Goal: Task Accomplishment & Management: Complete application form

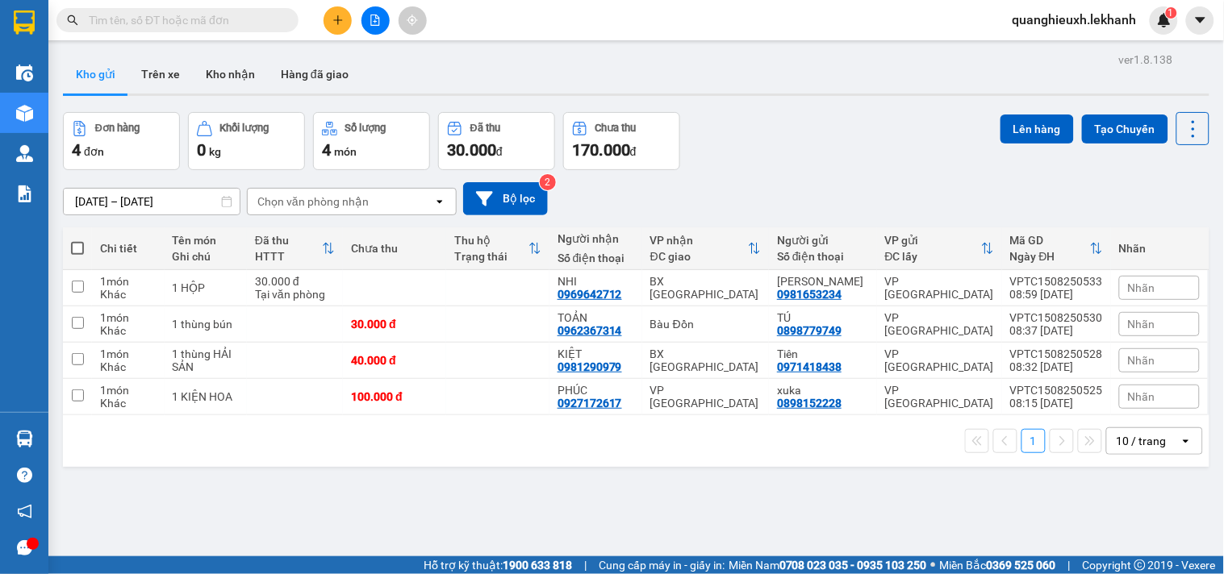
click at [337, 15] on icon "plus" at bounding box center [337, 20] width 11 height 11
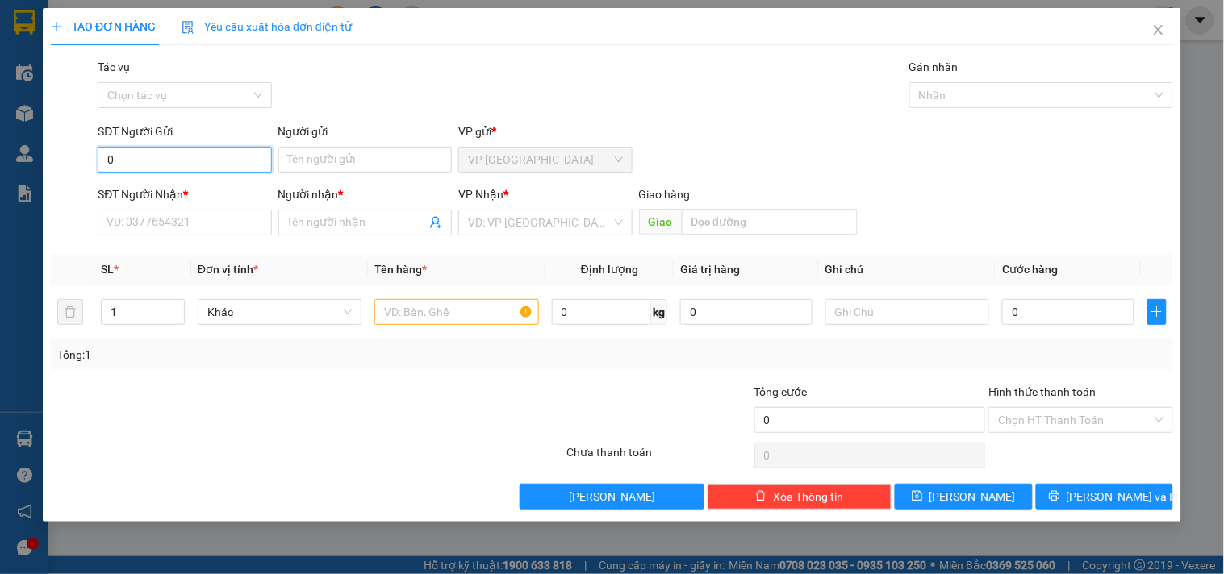
click at [190, 165] on input "0" at bounding box center [184, 160] width 173 height 26
type input "0969165920"
click at [302, 164] on input "Người gửi" at bounding box center [364, 160] width 173 height 26
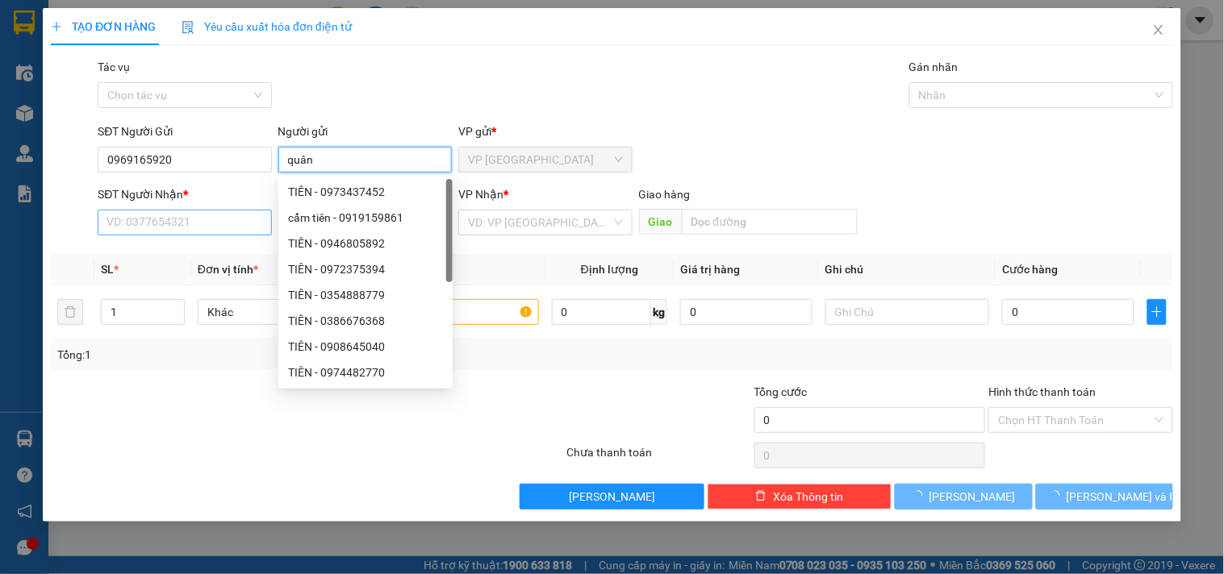
type input "quân"
click at [200, 221] on input "SĐT Người Nhận *" at bounding box center [184, 223] width 173 height 26
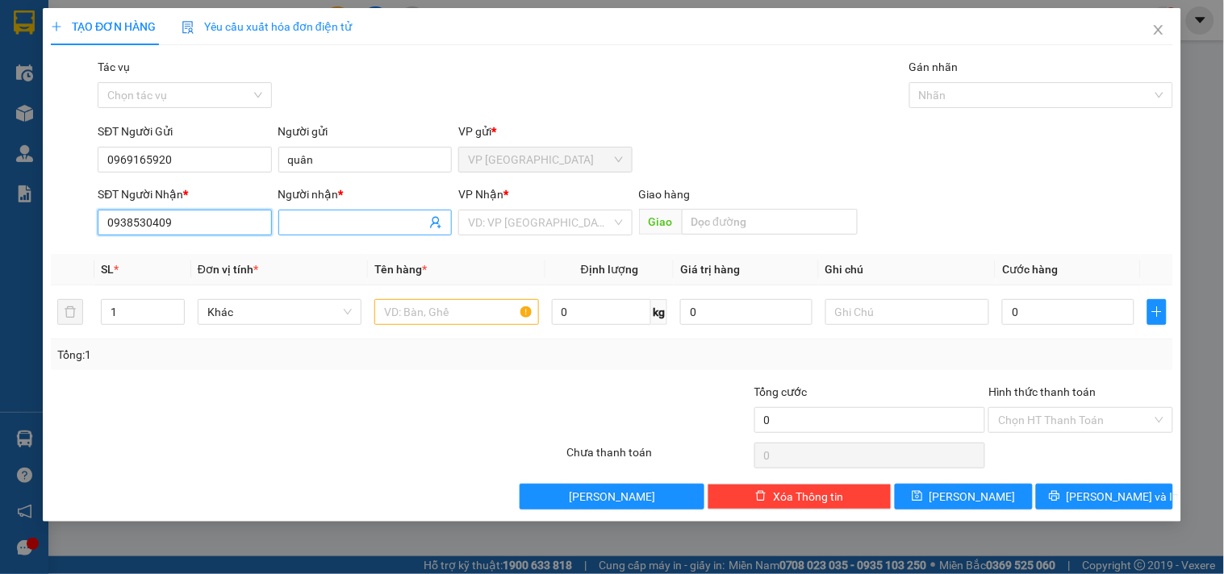
type input "0938530409"
click at [348, 211] on span at bounding box center [364, 223] width 173 height 26
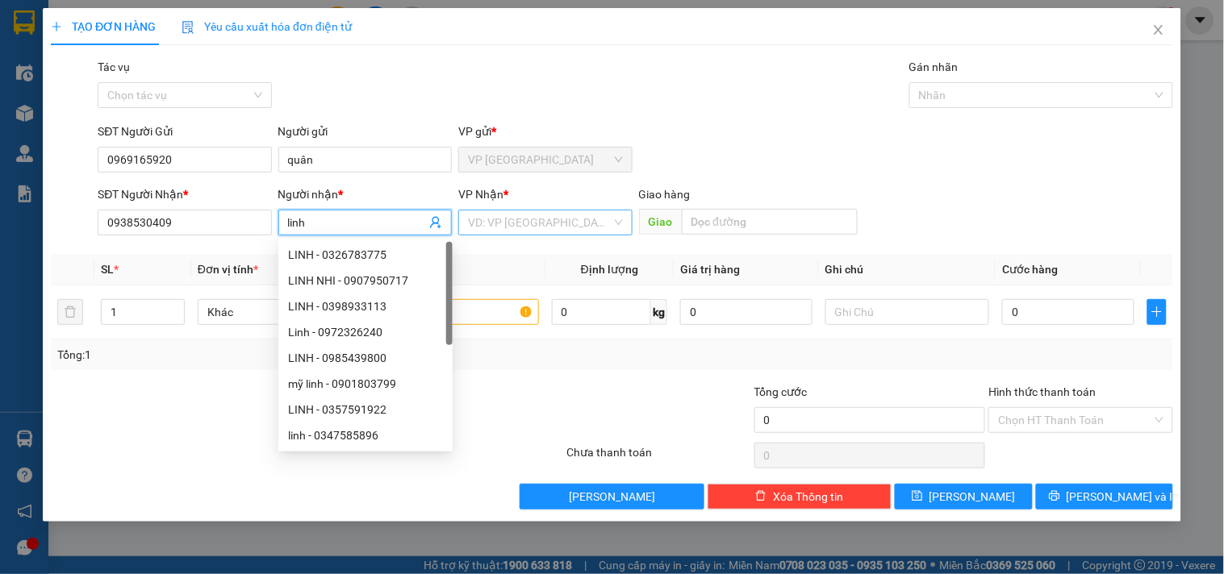
type input "linh"
click at [542, 230] on input "search" at bounding box center [539, 223] width 143 height 24
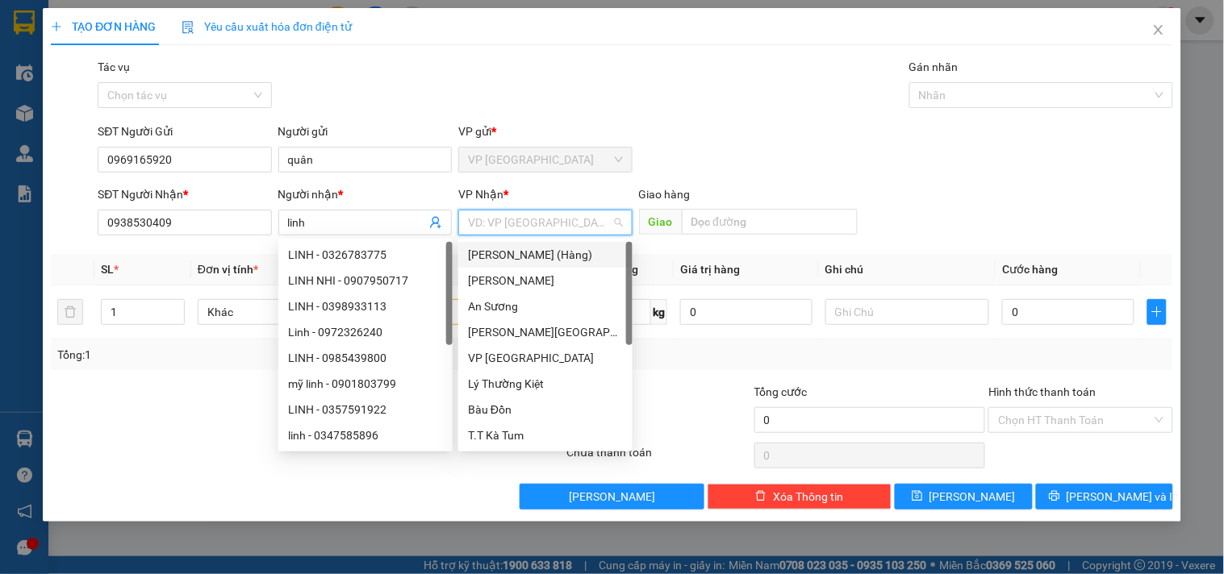
click at [542, 219] on input "search" at bounding box center [539, 223] width 143 height 24
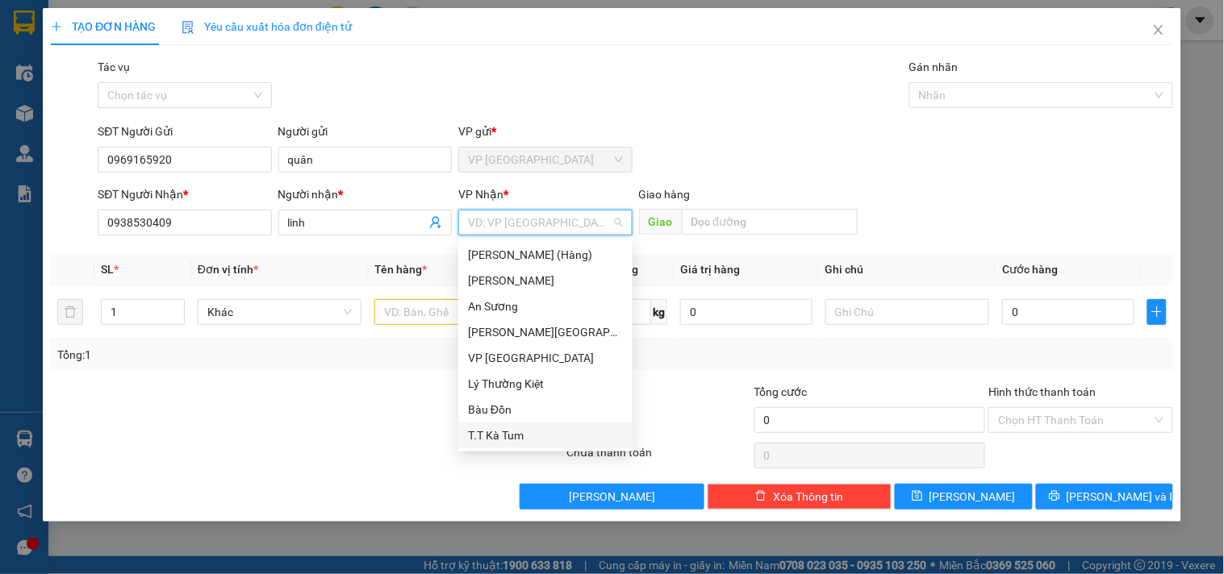
click at [534, 432] on div "T.T Kà Tum" at bounding box center [545, 436] width 155 height 18
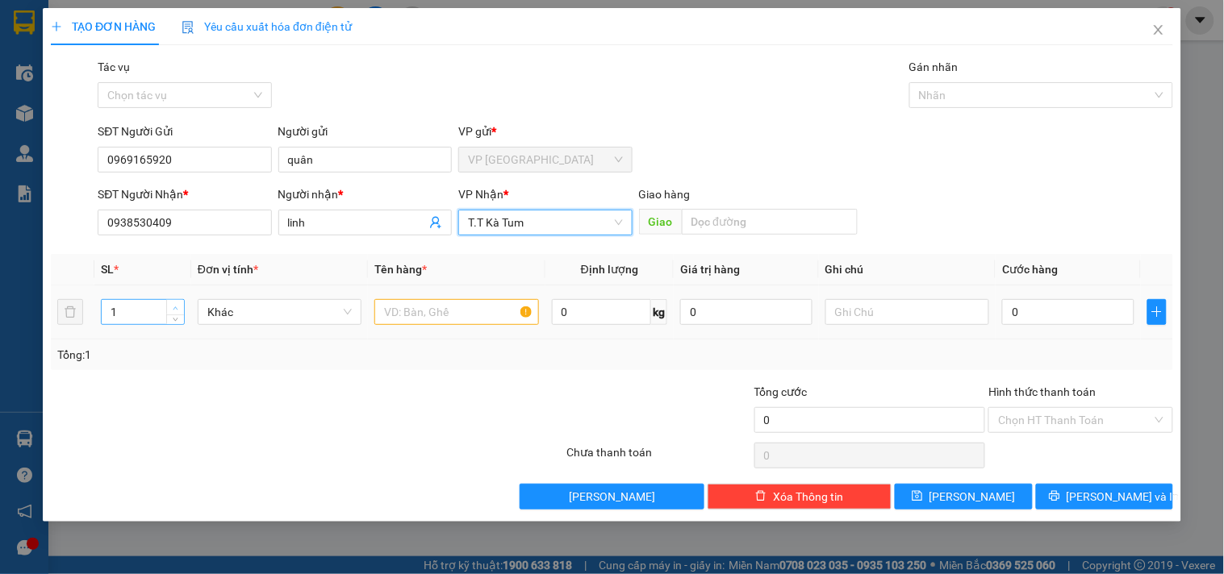
type input "2"
click at [172, 303] on span "up" at bounding box center [176, 308] width 10 height 10
click at [447, 315] on input "text" at bounding box center [456, 312] width 164 height 26
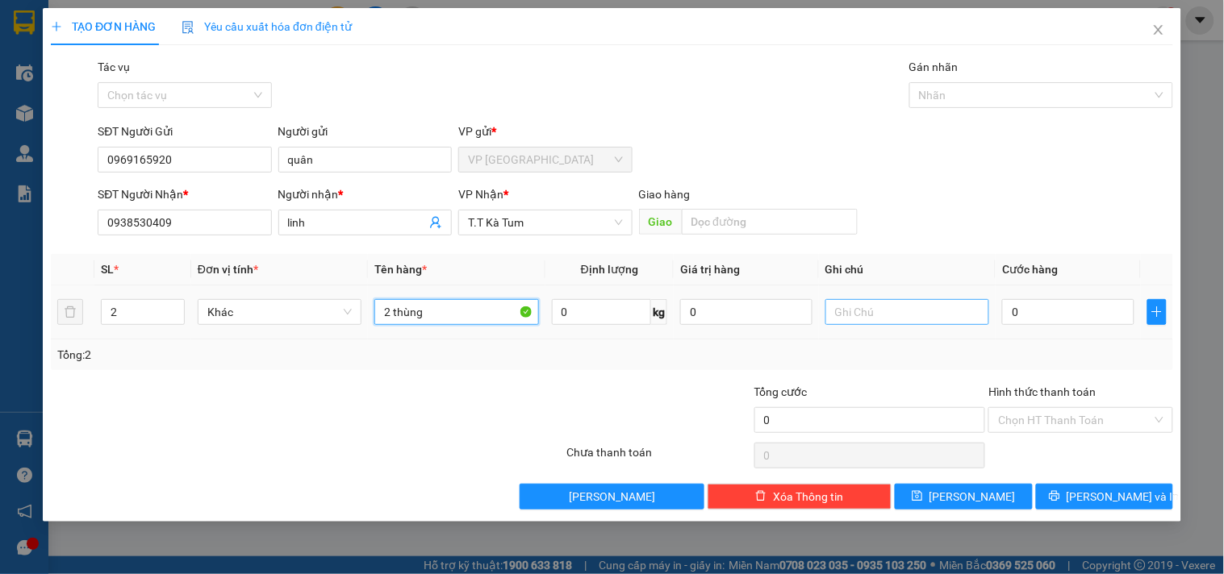
type input "2 thùng"
click at [901, 315] on input "text" at bounding box center [907, 312] width 164 height 26
type input "nhẹ tay có trứng gà"
click at [996, 307] on td "0" at bounding box center [1067, 313] width 145 height 54
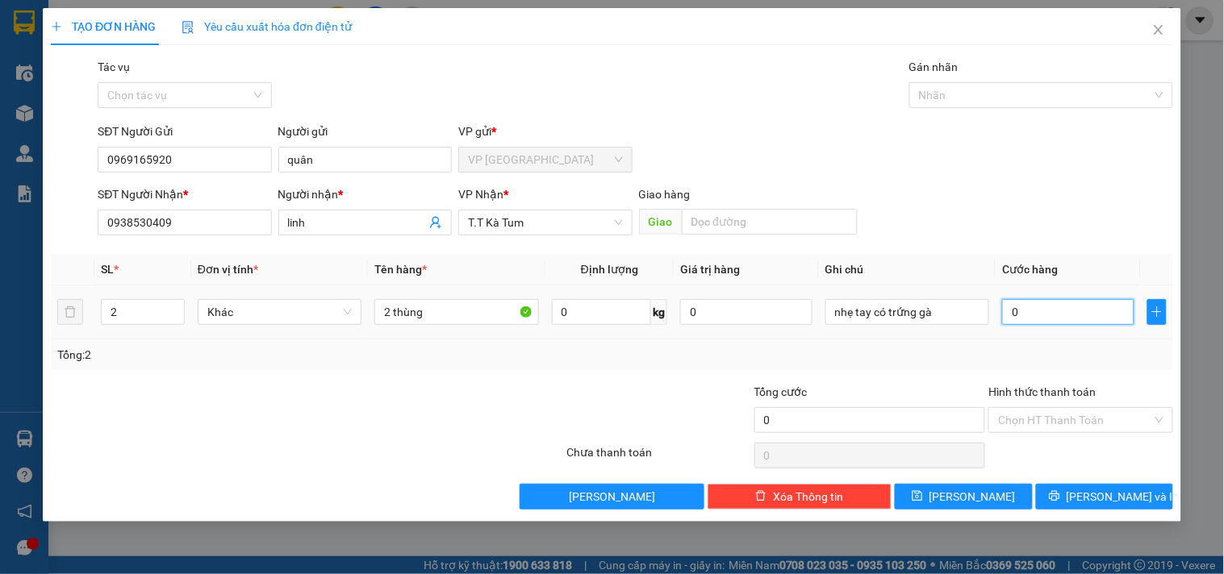
click at [1005, 312] on input "0" at bounding box center [1068, 312] width 132 height 26
click at [1007, 310] on input "0" at bounding box center [1068, 312] width 132 height 26
type input "7"
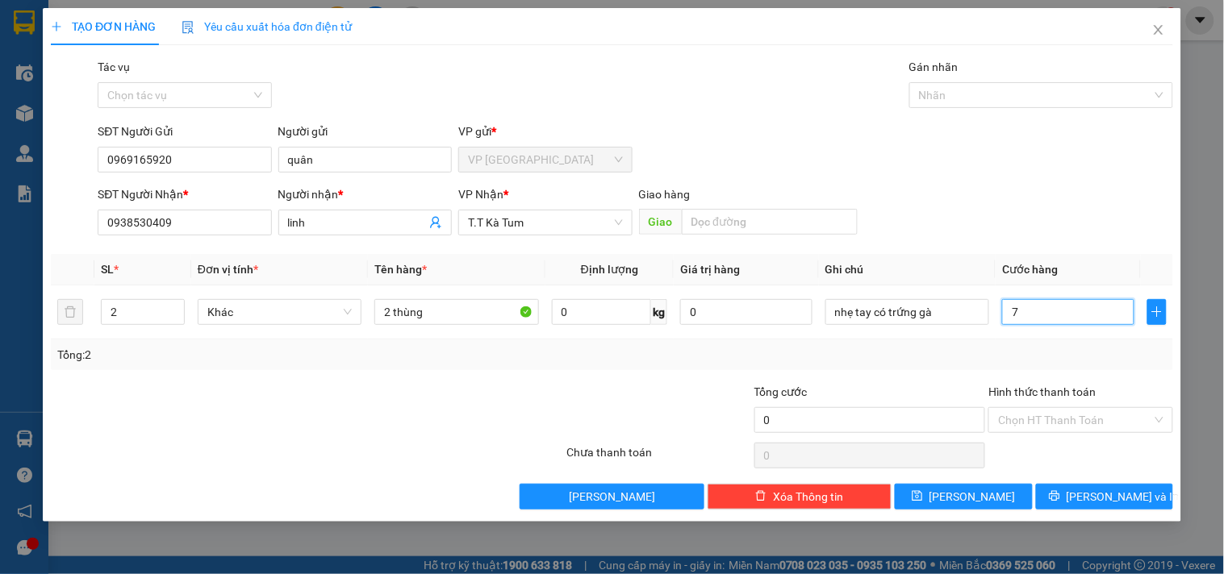
type input "7"
type input "70"
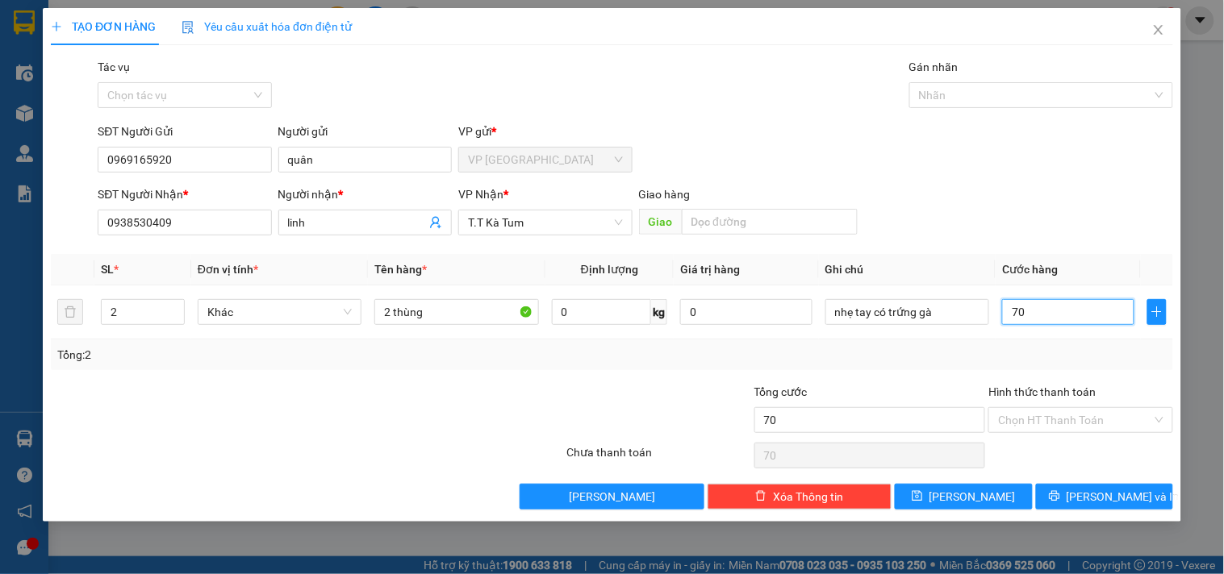
type input "700"
type input "7.000"
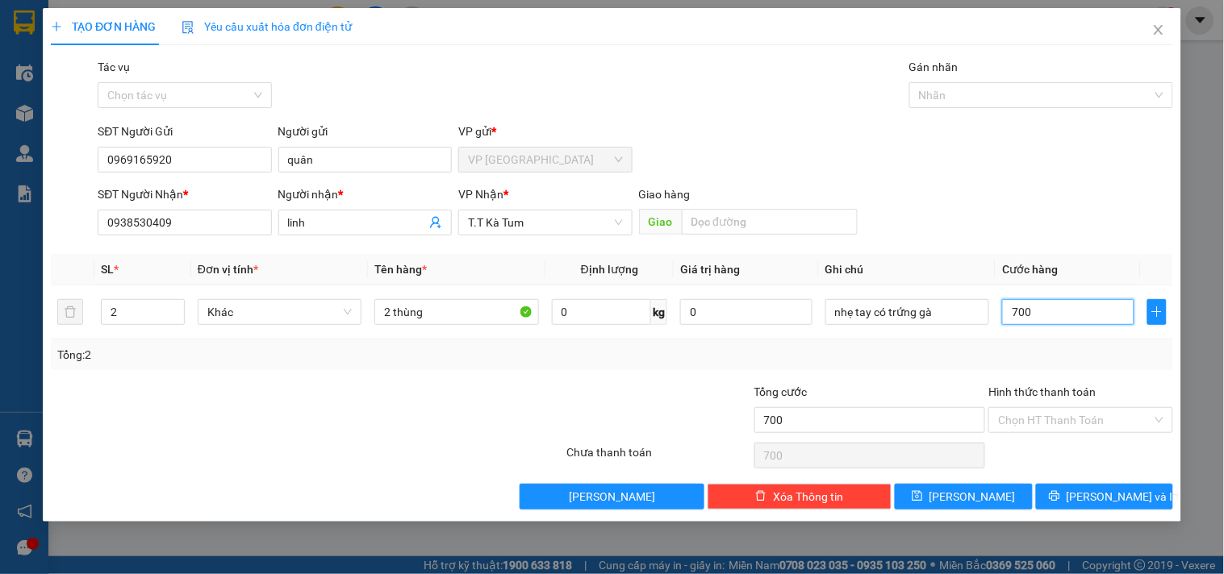
type input "7.000"
type input "70.000"
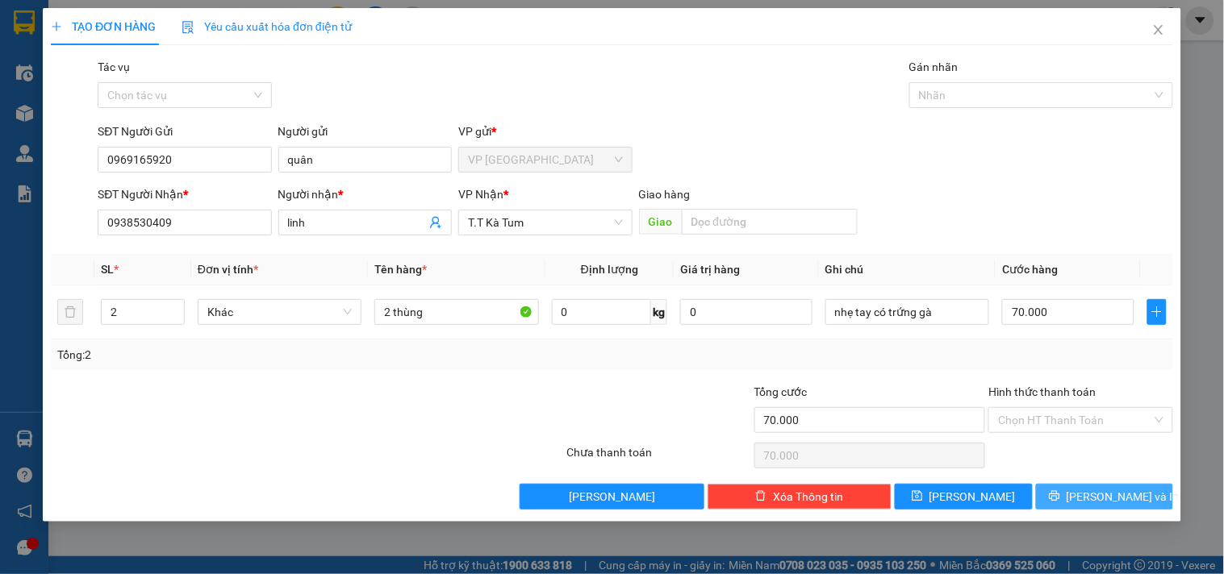
click at [1087, 500] on button "[PERSON_NAME] và In" at bounding box center [1104, 497] width 137 height 26
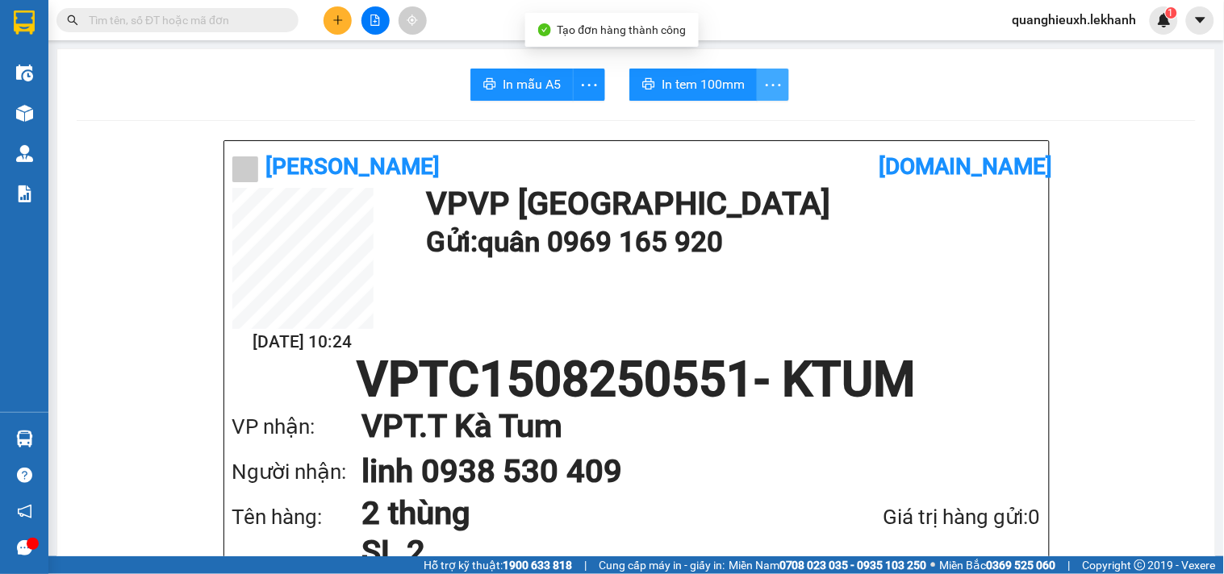
click at [765, 81] on icon "more" at bounding box center [773, 85] width 20 height 20
click at [724, 119] on div "In tem 100mm theo số lượng (2)" at bounding box center [691, 120] width 161 height 18
click at [691, 76] on span "In tem 100mm" at bounding box center [702, 84] width 83 height 20
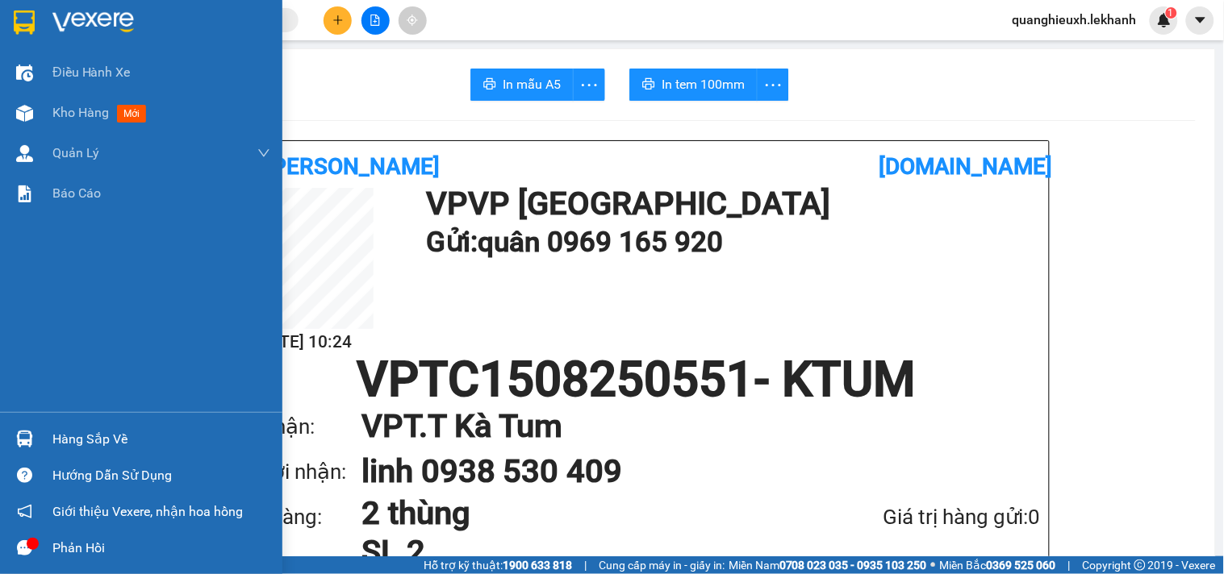
click at [18, 13] on img at bounding box center [24, 22] width 21 height 24
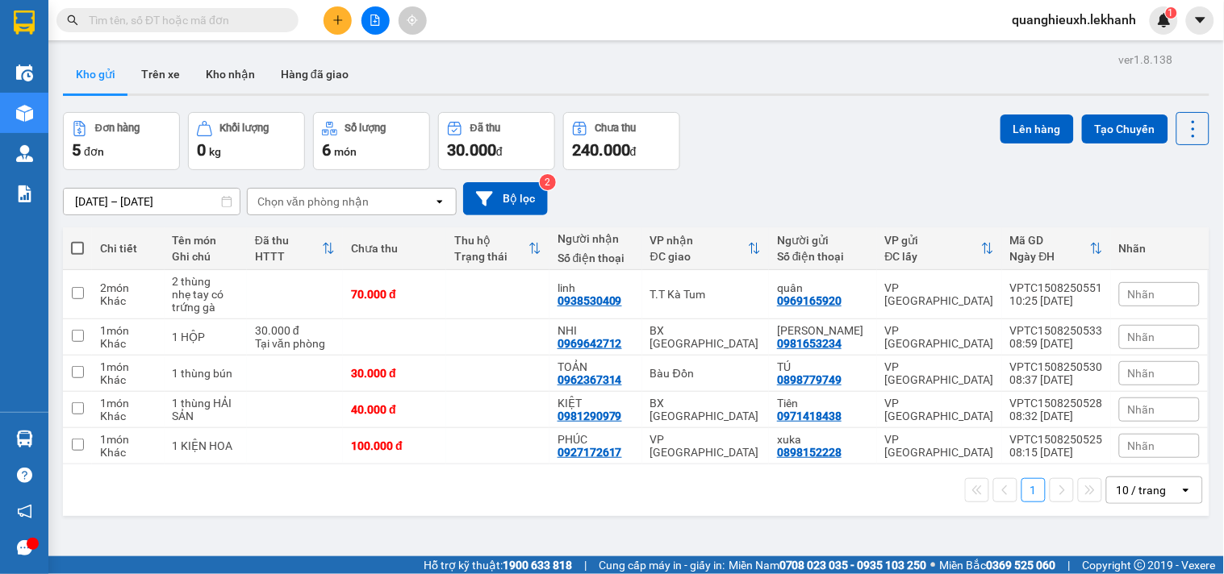
click at [343, 13] on button at bounding box center [337, 20] width 28 height 28
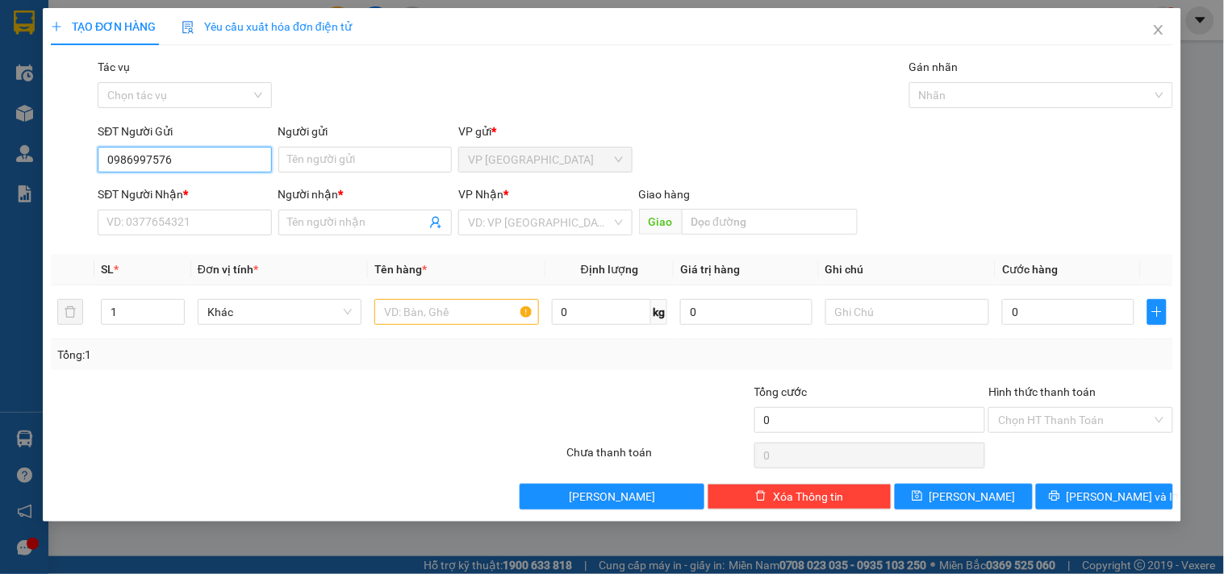
type input "0986997576"
drag, startPoint x: 182, startPoint y: 140, endPoint x: 319, endPoint y: 146, distance: 136.5
click at [352, 94] on div "Tác vụ Chọn tác vụ Gán nhãn Nhãn" at bounding box center [635, 86] width 1082 height 56
click at [323, 168] on input "Người gửi" at bounding box center [364, 160] width 173 height 26
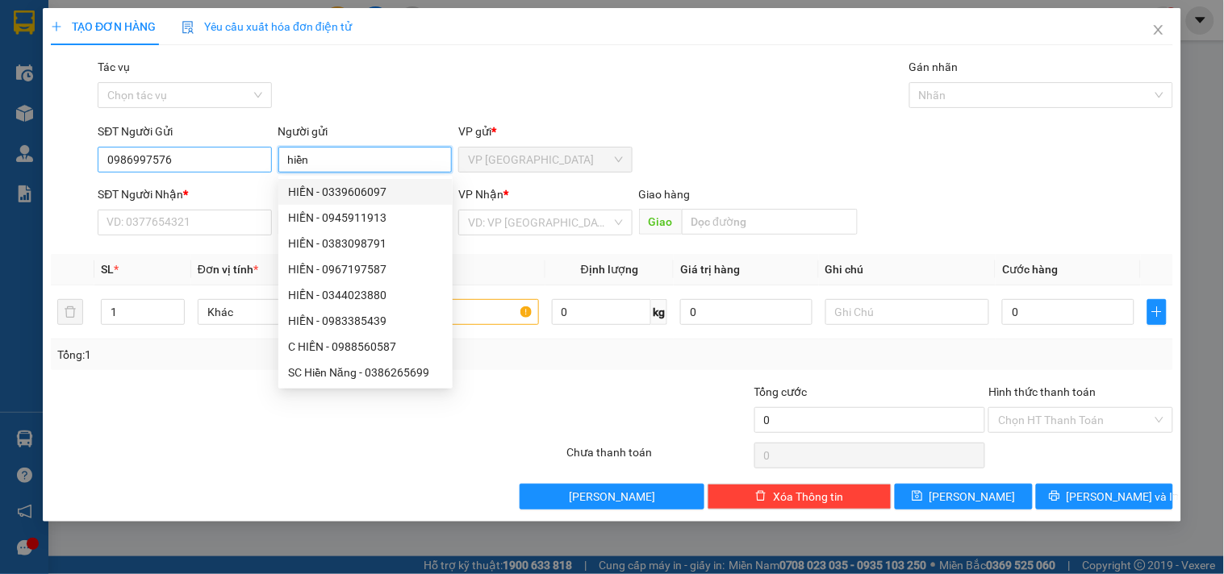
type input "hiền"
drag, startPoint x: 186, startPoint y: 151, endPoint x: 0, endPoint y: 161, distance: 185.8
click at [0, 161] on div "TẠO ĐƠN HÀNG Yêu cầu xuất hóa đơn điện tử Transit Pickup Surcharge Ids Transit …" at bounding box center [612, 287] width 1224 height 574
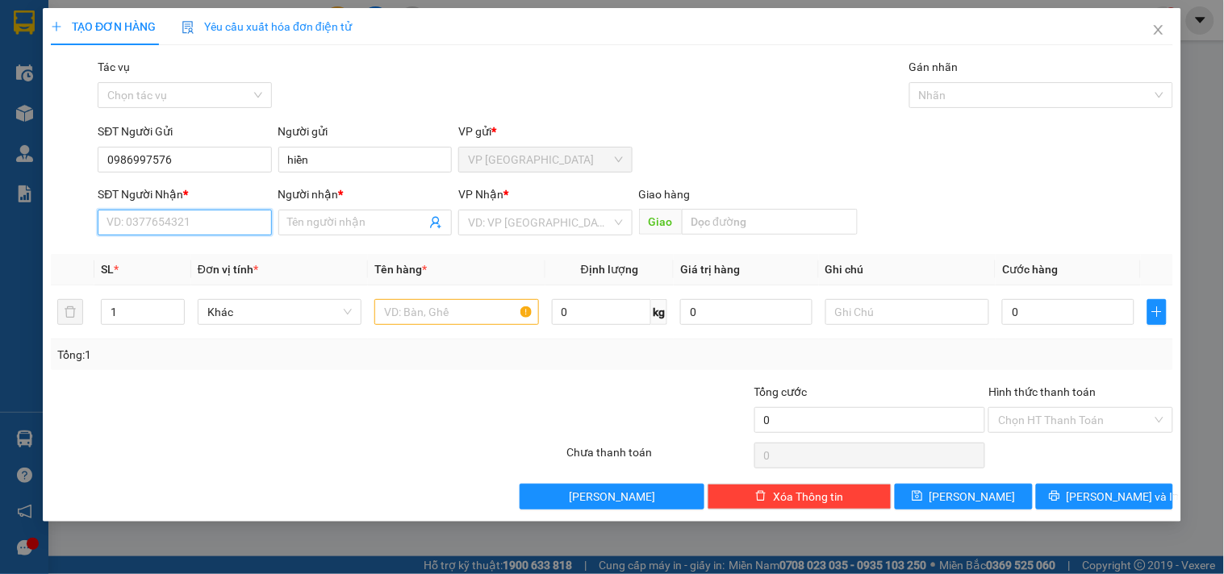
click at [115, 224] on input "SĐT Người Nhận *" at bounding box center [184, 223] width 173 height 26
paste input "0986997576"
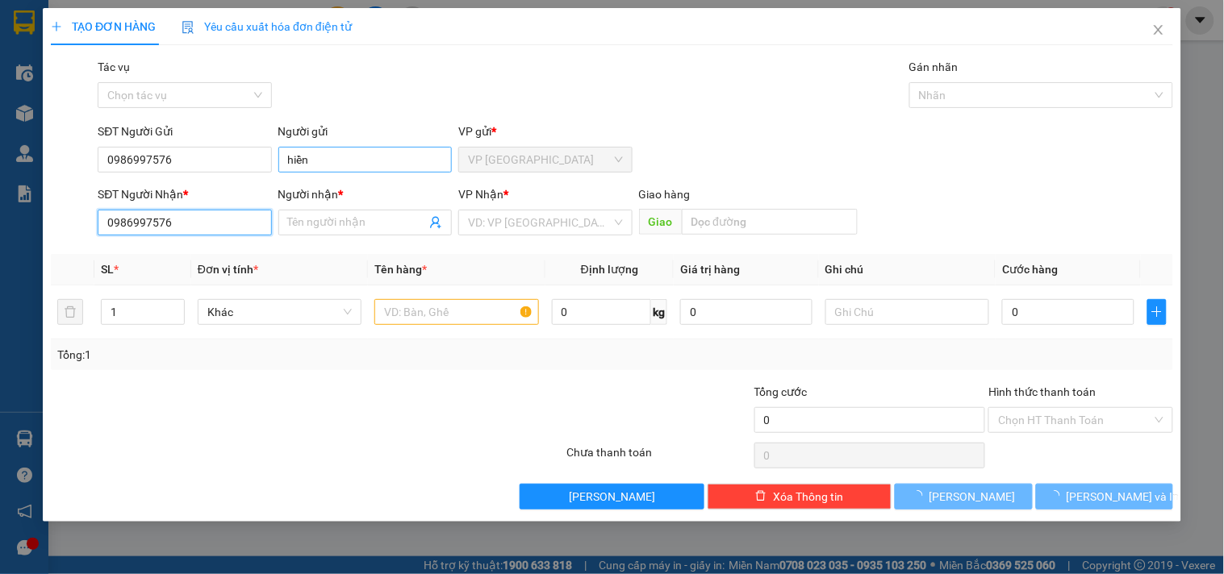
type input "0986997576"
drag, startPoint x: 327, startPoint y: 160, endPoint x: 202, endPoint y: 173, distance: 125.0
click at [202, 173] on div "SĐT Người Gửi 0986997576 Người gửi hiền VP gửi * VP [GEOGRAPHIC_DATA]" at bounding box center [635, 151] width 1082 height 56
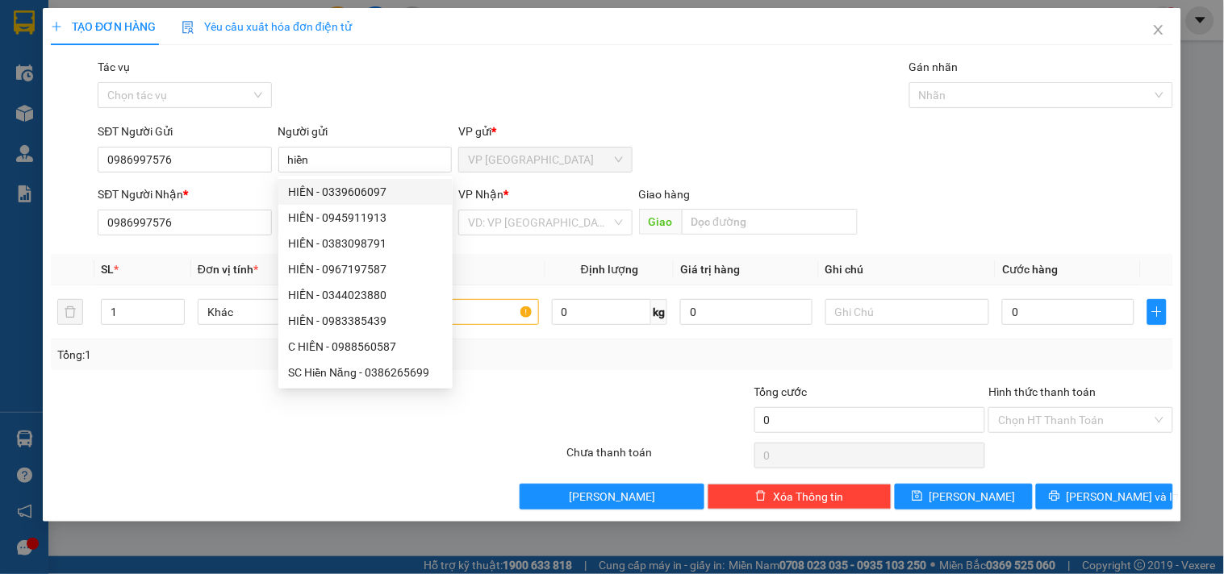
click at [242, 200] on div "SĐT Người Nhận *" at bounding box center [184, 195] width 173 height 18
click at [242, 210] on input "0986997576" at bounding box center [184, 223] width 173 height 26
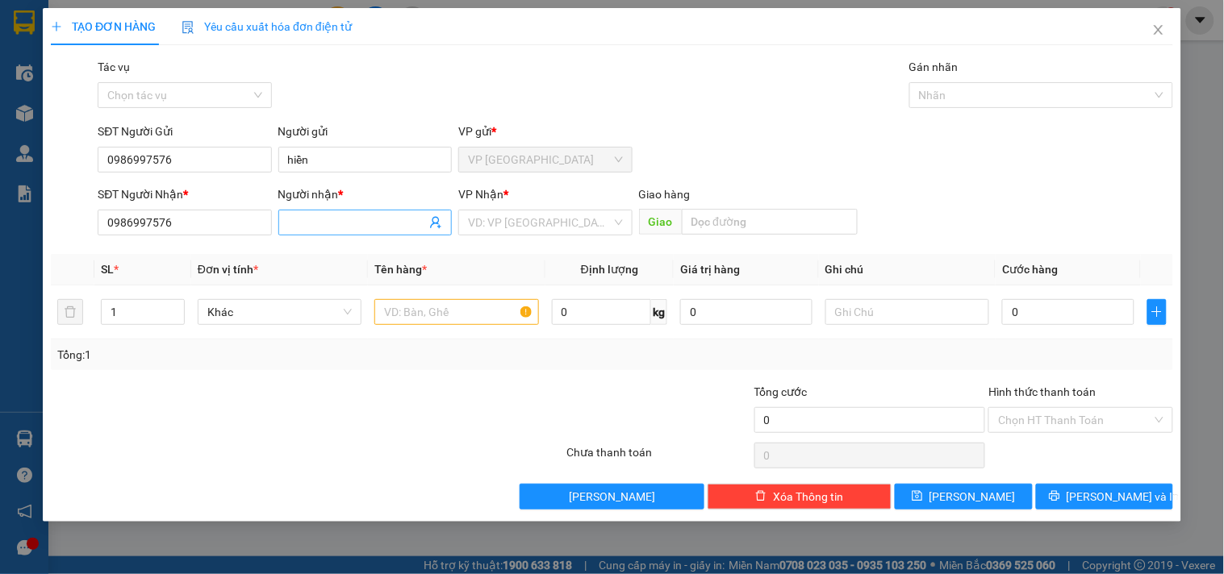
click at [307, 211] on span at bounding box center [364, 223] width 173 height 26
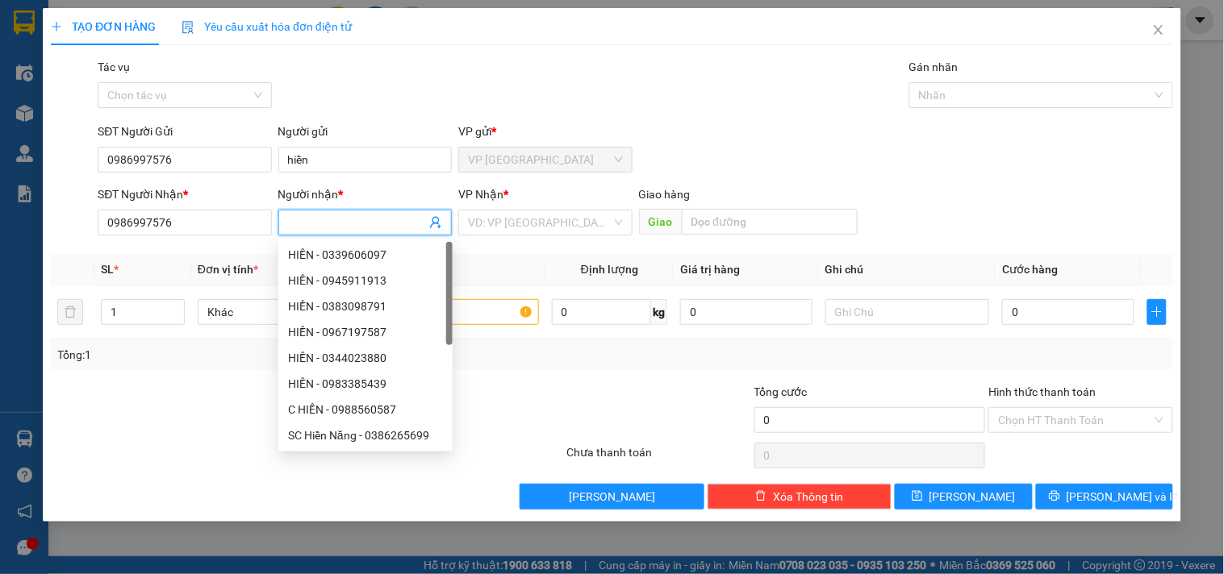
paste input "hiền"
type input "hiền"
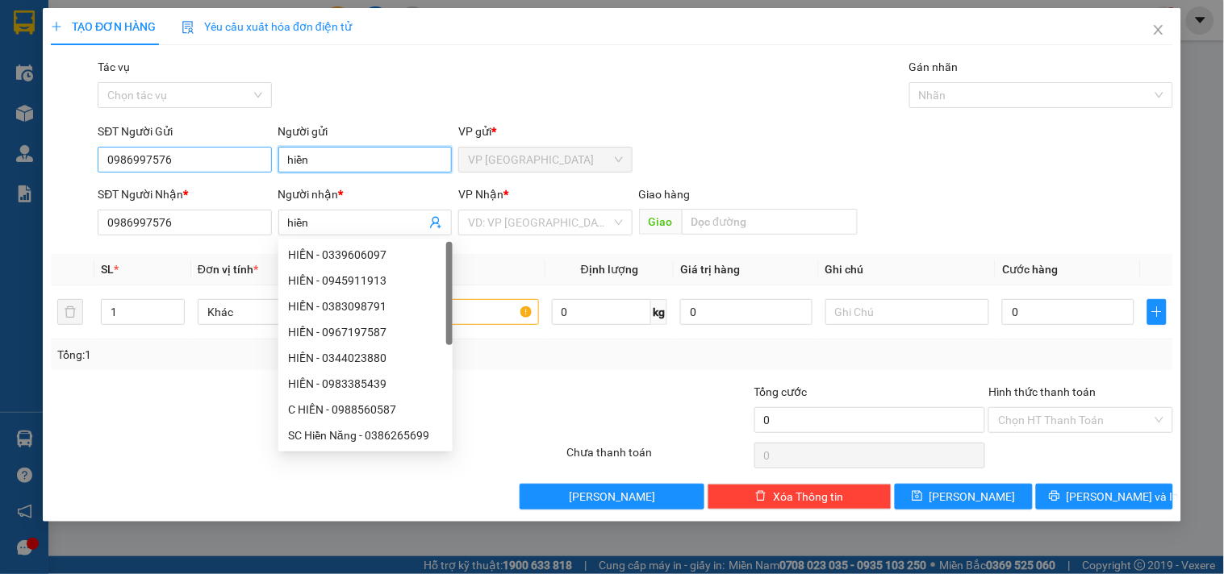
drag, startPoint x: 319, startPoint y: 155, endPoint x: 231, endPoint y: 166, distance: 88.6
click at [231, 166] on div "SĐT Người Gửi 0986997576 Người gửi hiền VP gửi * VP [GEOGRAPHIC_DATA]" at bounding box center [635, 151] width 1082 height 56
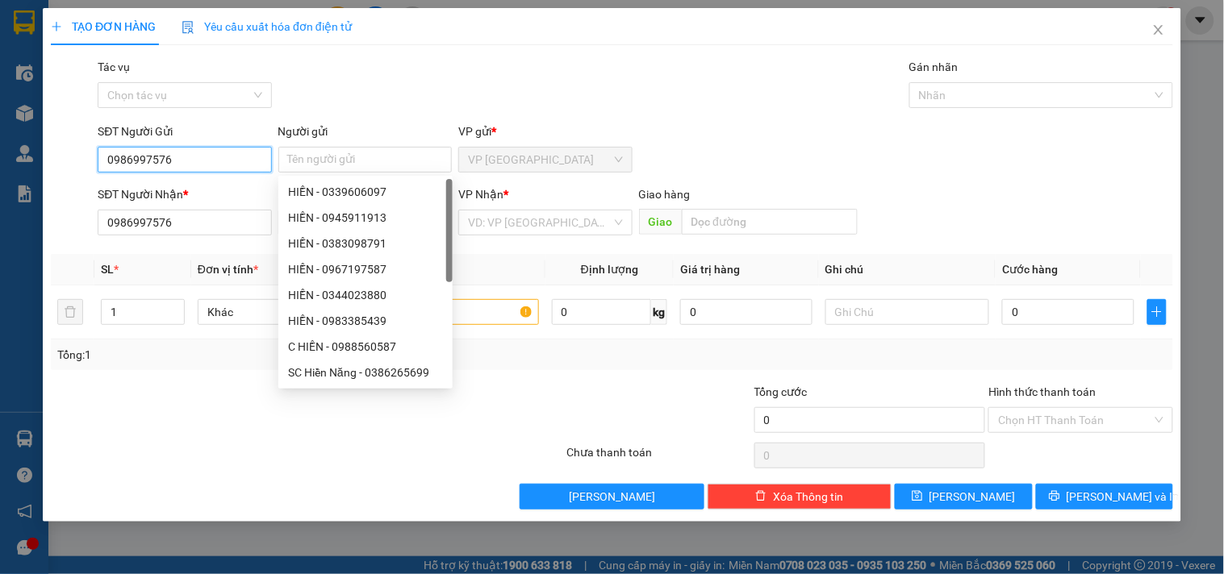
drag, startPoint x: 178, startPoint y: 164, endPoint x: 0, endPoint y: 172, distance: 178.4
click at [0, 172] on div "TẠO ĐƠN HÀNG Yêu cầu xuất hóa đơn điện tử Transit Pickup Surcharge Ids Transit …" at bounding box center [612, 287] width 1224 height 574
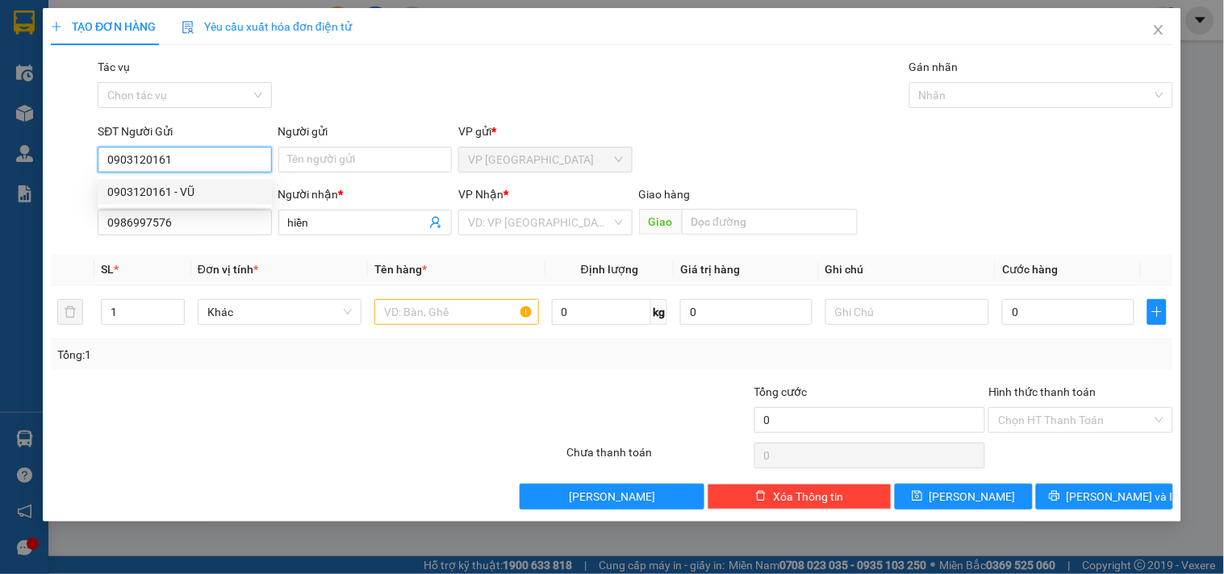
type input "0903120161"
click at [327, 143] on div "Người gửi" at bounding box center [364, 135] width 173 height 24
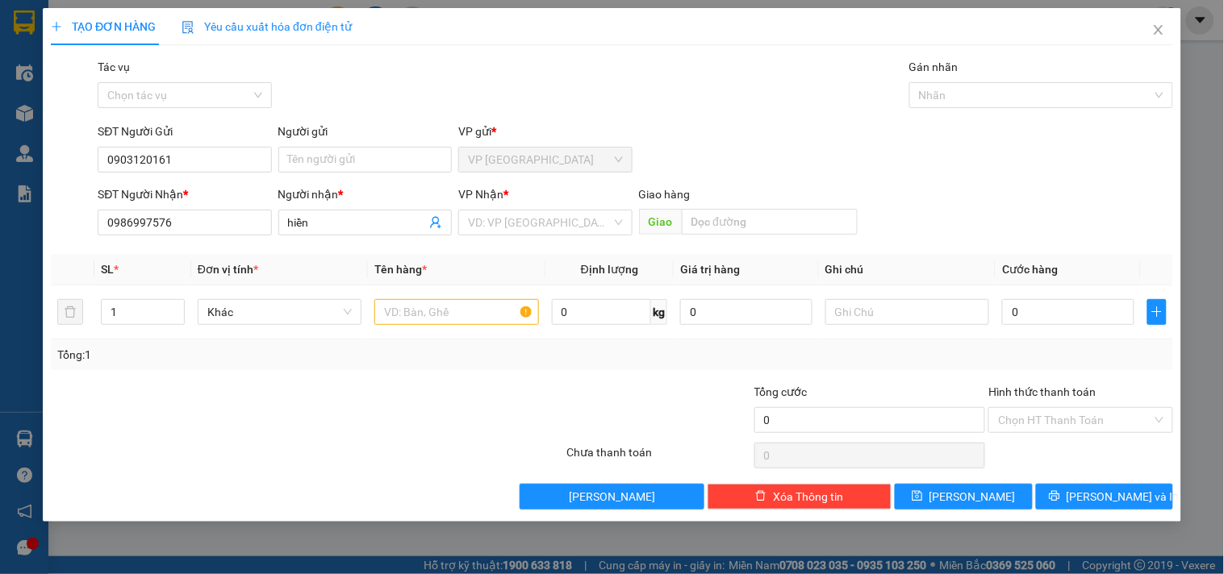
click at [229, 190] on div "SĐT Người Nhận *" at bounding box center [184, 195] width 173 height 18
click at [229, 210] on input "0986997576" at bounding box center [184, 223] width 173 height 26
click at [215, 154] on input "0903120161" at bounding box center [184, 160] width 173 height 26
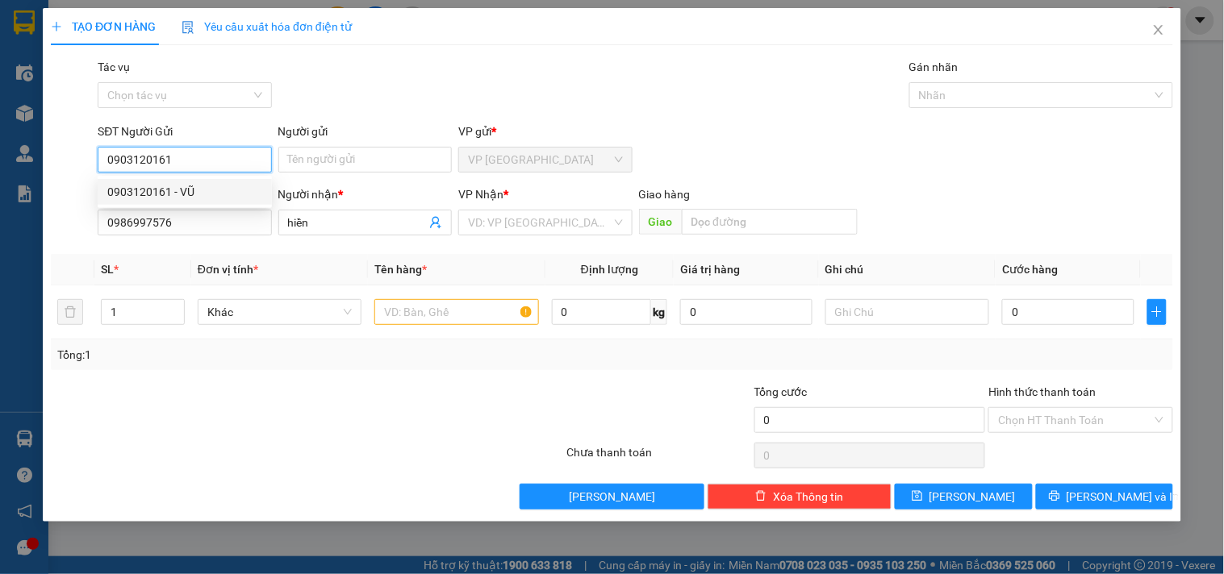
click at [202, 189] on div "0903120161 - VŨ" at bounding box center [184, 192] width 155 height 18
type input "VŨ"
type input "40.000"
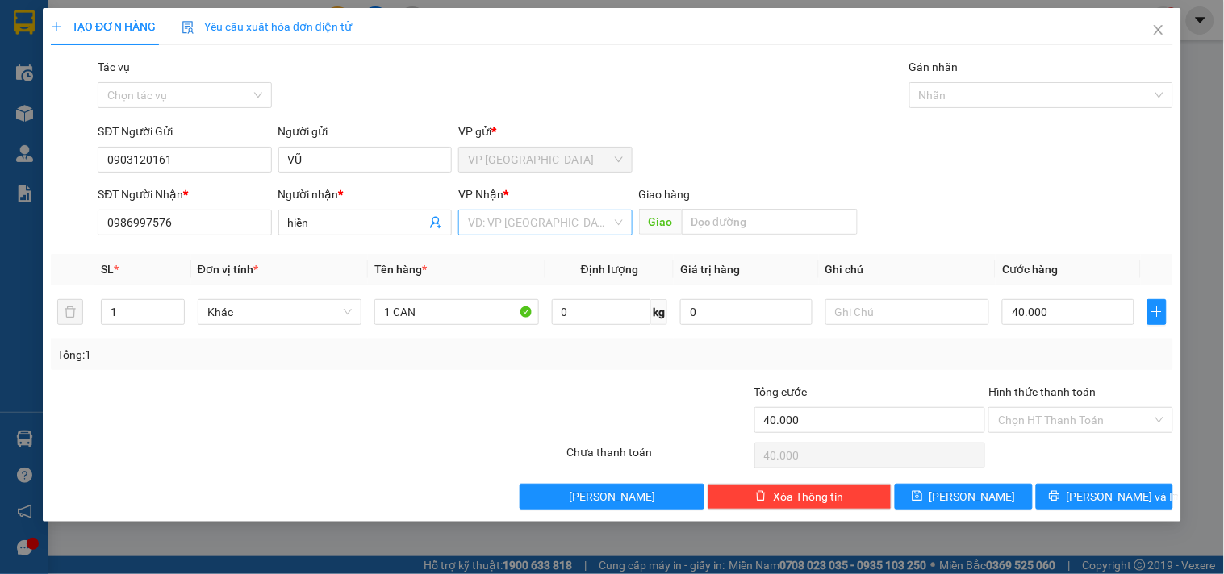
click at [501, 218] on input "search" at bounding box center [539, 223] width 143 height 24
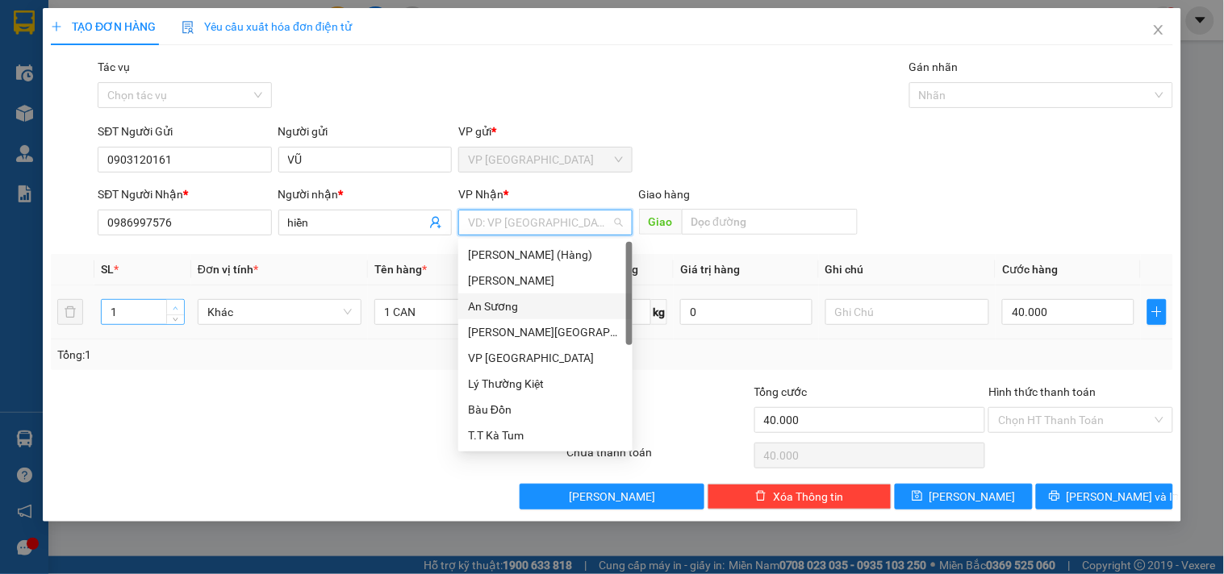
type input "2"
click at [171, 305] on span "up" at bounding box center [176, 308] width 10 height 10
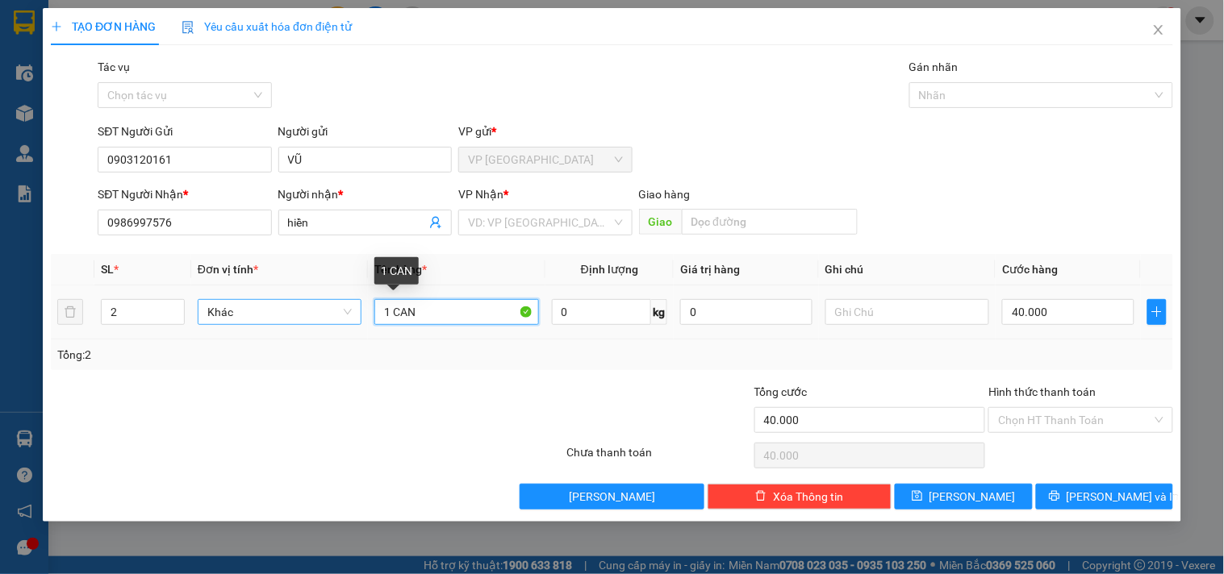
drag, startPoint x: 391, startPoint y: 316, endPoint x: 347, endPoint y: 320, distance: 44.5
click at [347, 319] on tr "2 Khác 1 CAN 0 kg 0 40.000" at bounding box center [612, 313] width 1122 height 54
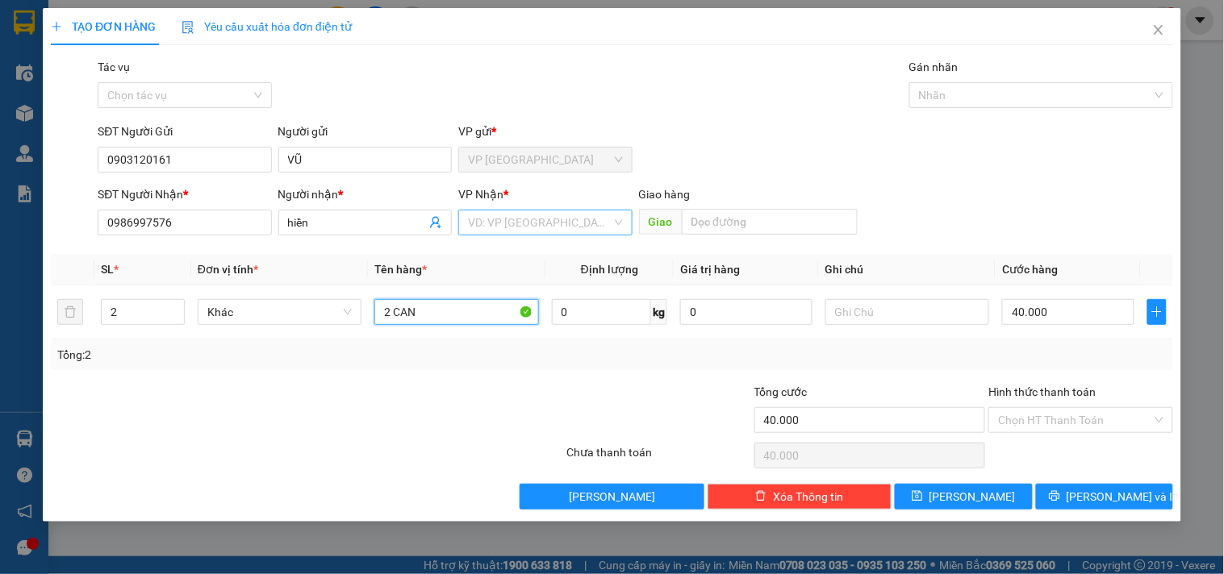
type input "2 CAN"
click at [457, 219] on div "VP Nhận * VD: VP [GEOGRAPHIC_DATA]" at bounding box center [545, 214] width 180 height 56
click at [480, 218] on input "search" at bounding box center [539, 223] width 143 height 24
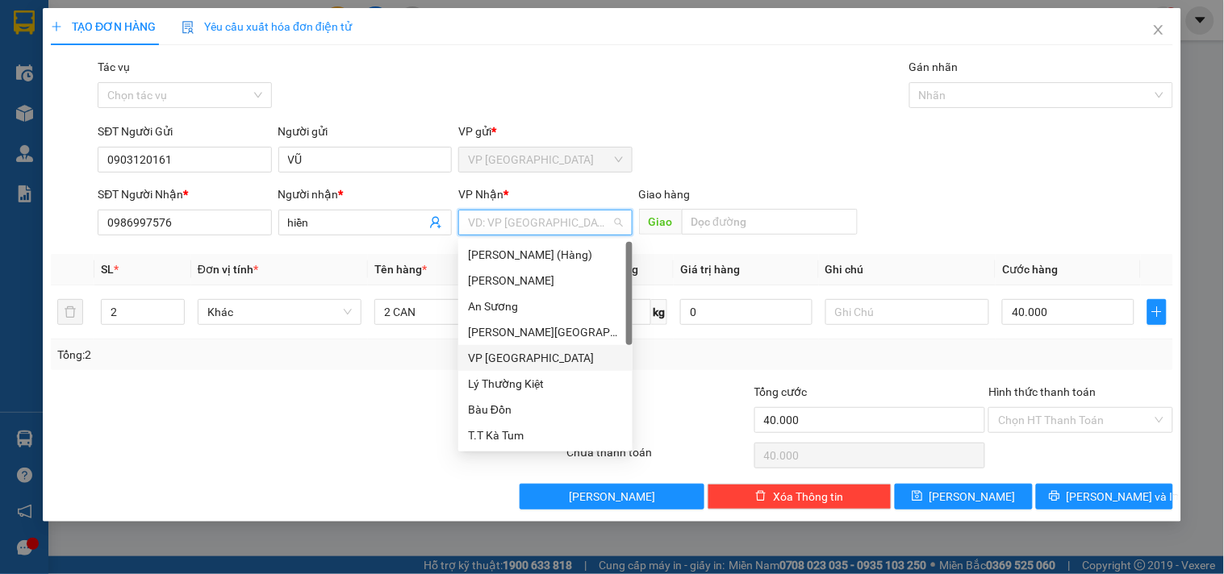
type input "t"
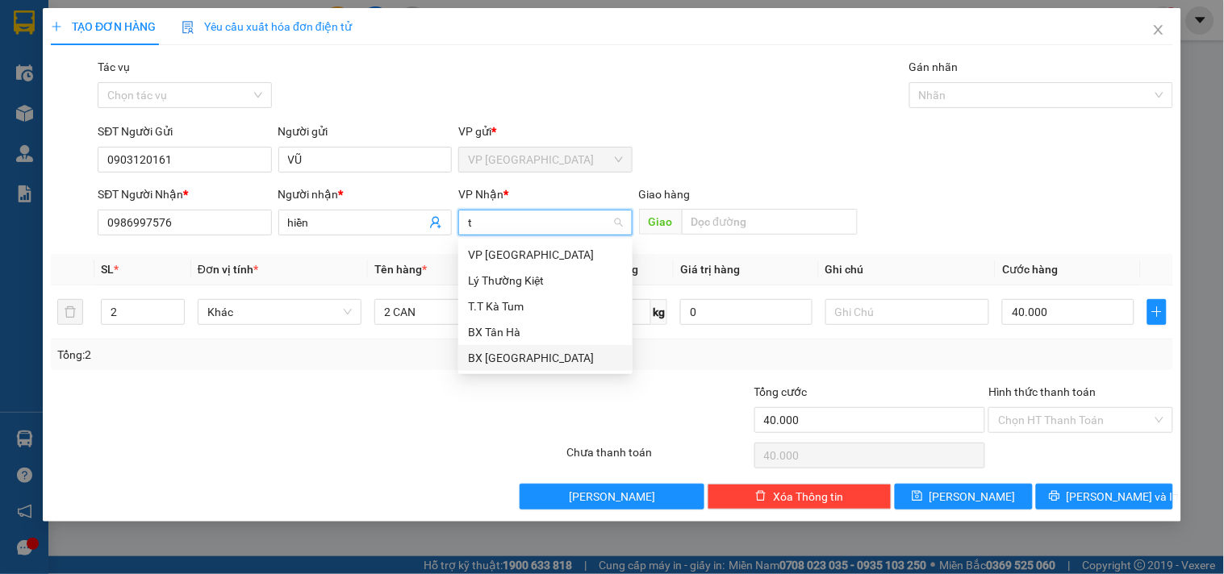
click at [532, 355] on div "BX [GEOGRAPHIC_DATA]" at bounding box center [545, 358] width 155 height 18
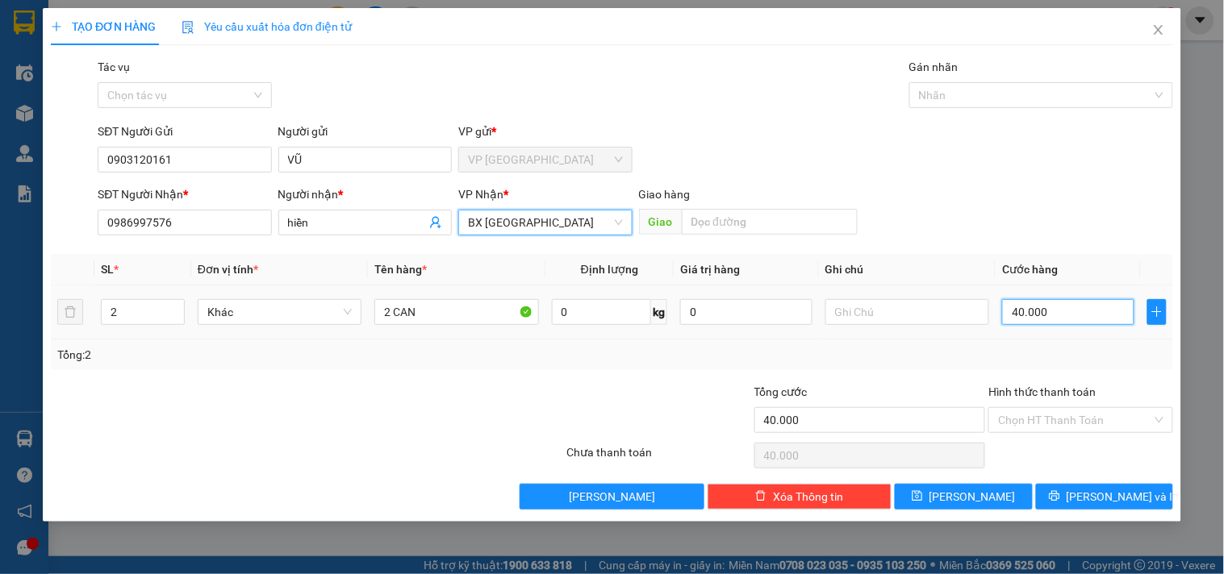
click at [1046, 307] on input "40.000" at bounding box center [1068, 312] width 132 height 26
type input "8"
type input "80"
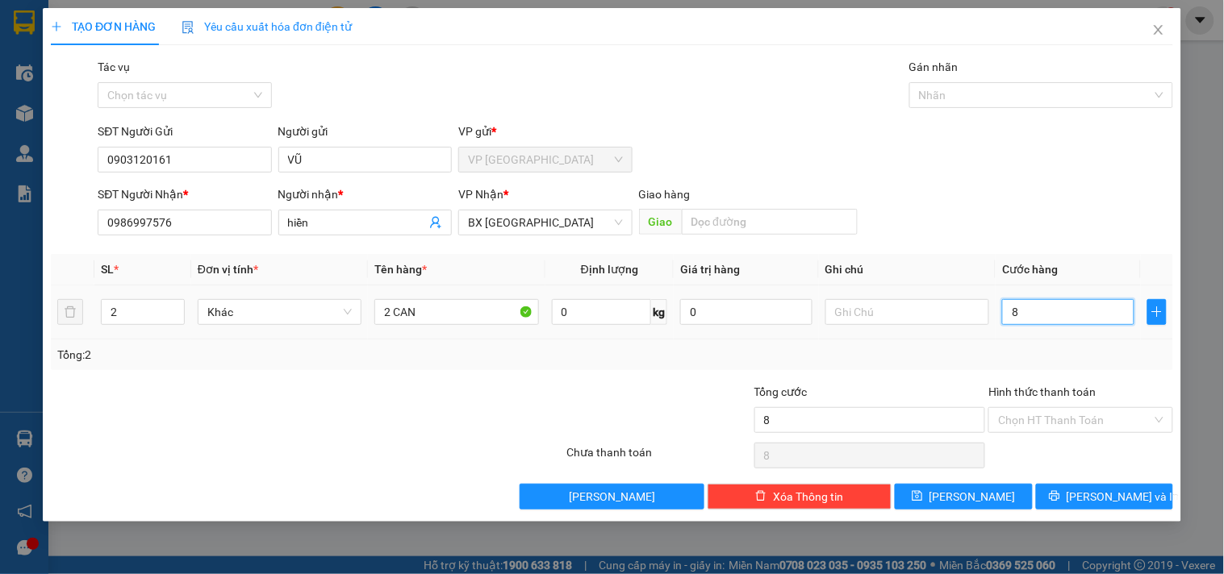
type input "80"
type input "800"
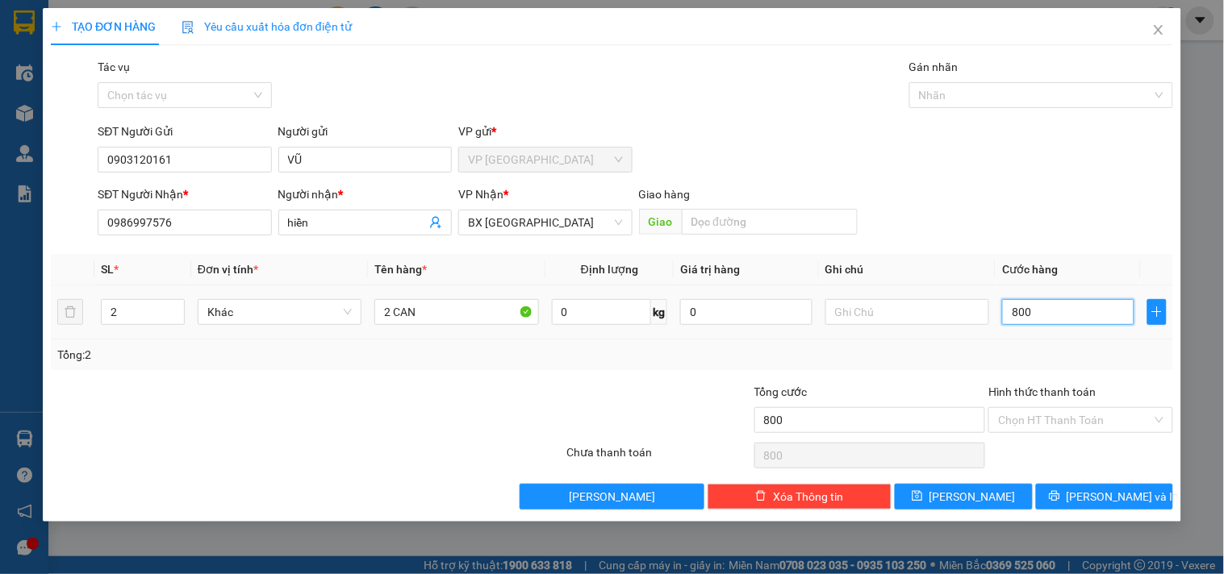
type input "8.000"
type input "80.000"
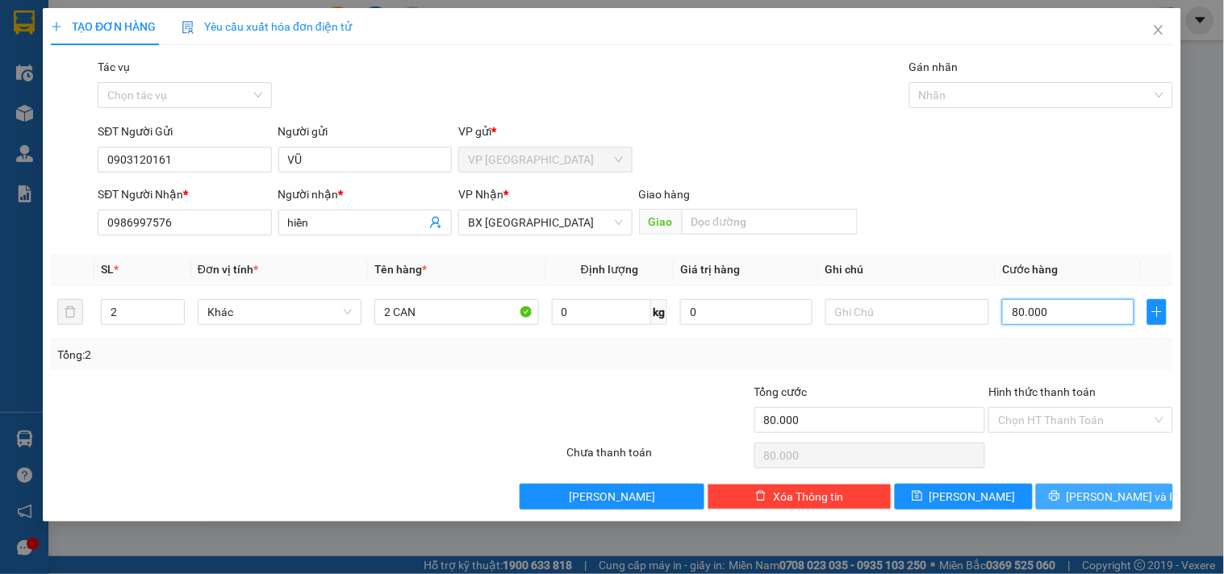
type input "80.000"
click at [1107, 490] on span "[PERSON_NAME] và In" at bounding box center [1122, 497] width 113 height 18
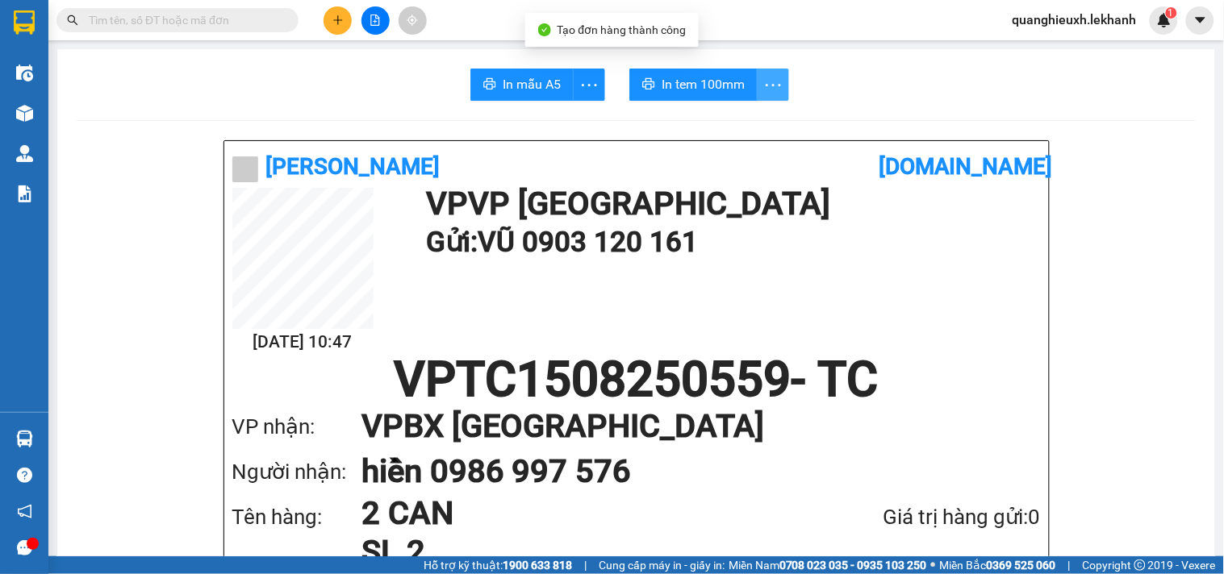
click at [767, 77] on icon "more" at bounding box center [773, 85] width 20 height 20
click at [740, 115] on div "In tem 100mm theo số lượng (2)" at bounding box center [691, 120] width 161 height 18
click at [706, 77] on span "In tem 100mm" at bounding box center [702, 84] width 83 height 20
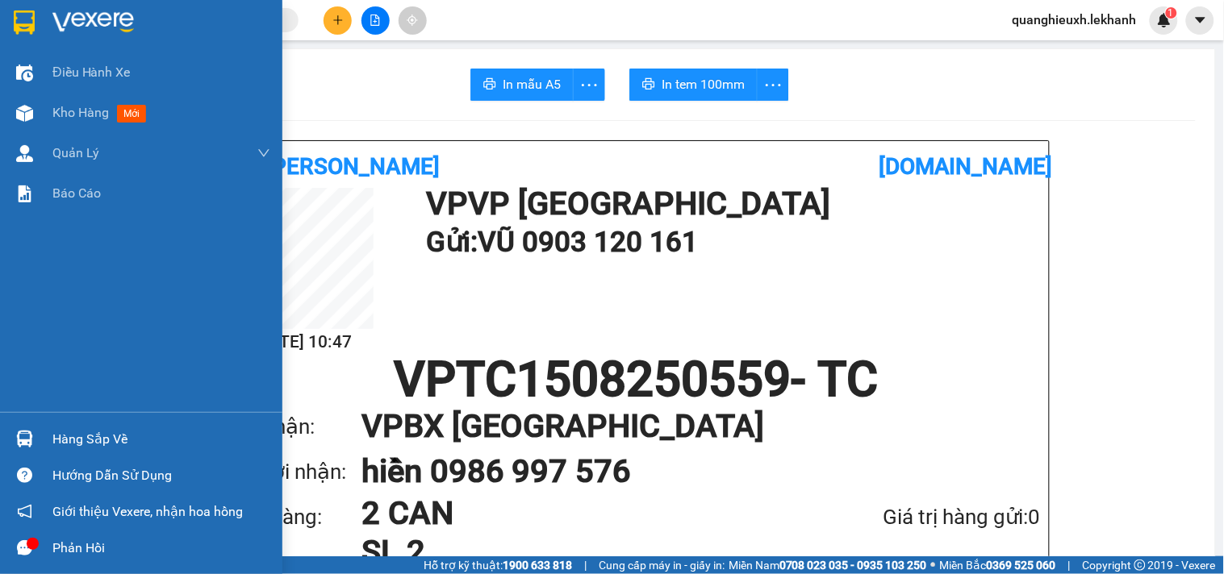
click at [39, 12] on div at bounding box center [141, 26] width 282 height 52
